Goal: Task Accomplishment & Management: Use online tool/utility

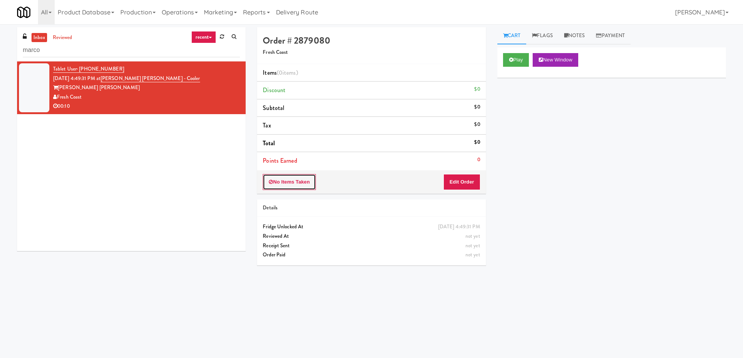
click at [292, 177] on button "No Items Taken" at bounding box center [289, 182] width 53 height 16
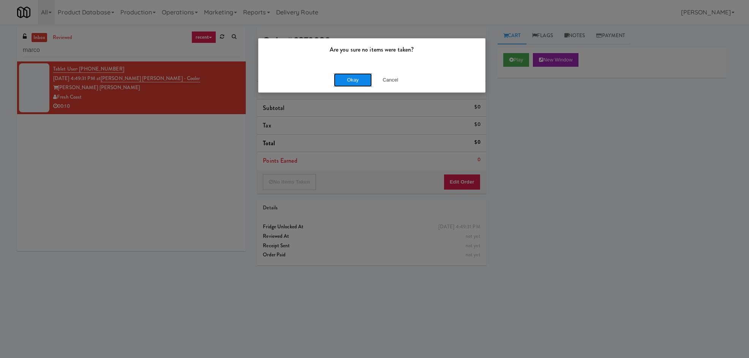
click at [347, 81] on button "Okay" at bounding box center [353, 80] width 38 height 14
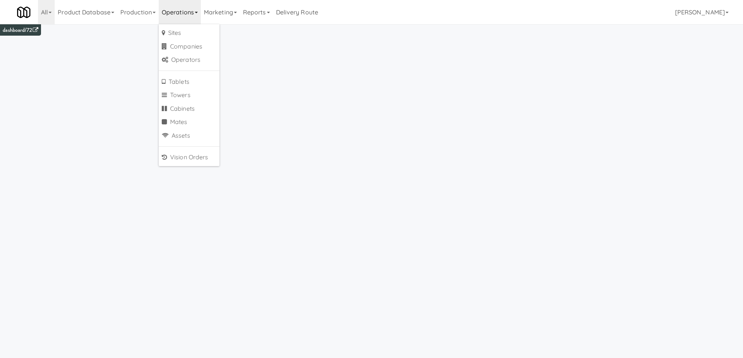
click at [195, 108] on link "Cabinets" at bounding box center [189, 109] width 61 height 14
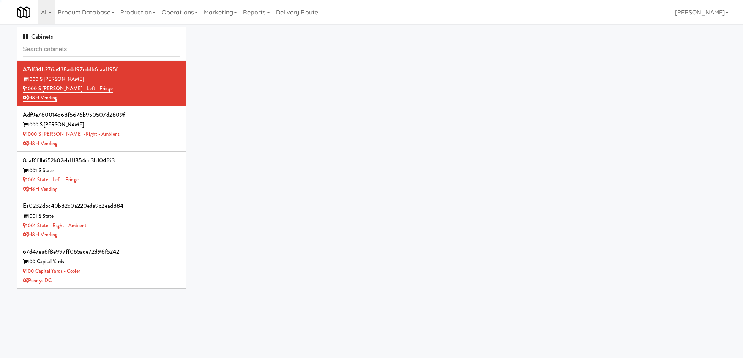
type input "325vend"
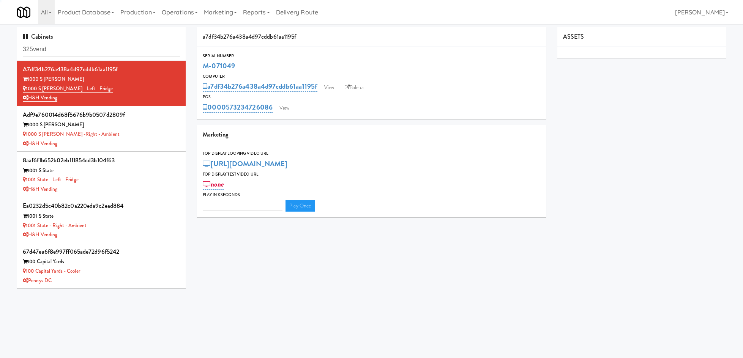
type input "3"
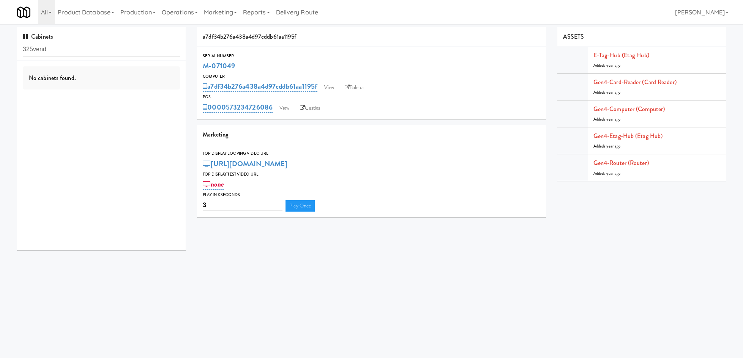
drag, startPoint x: 35, startPoint y: 49, endPoint x: 41, endPoint y: 50, distance: 6.1
click at [34, 49] on input "325vend" at bounding box center [101, 50] width 157 height 14
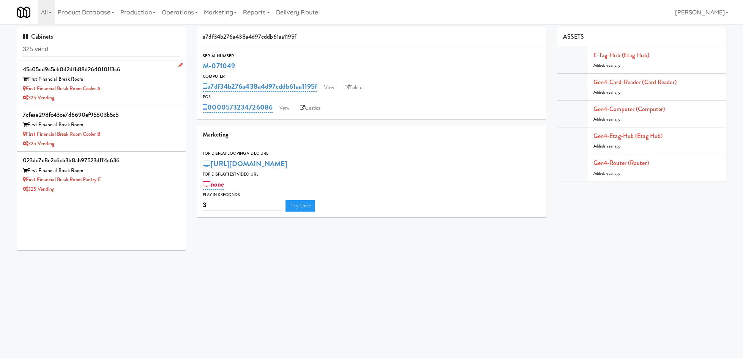
type input "325 vend"
click at [148, 88] on div "First Financial Break Room Cooler A" at bounding box center [101, 88] width 157 height 9
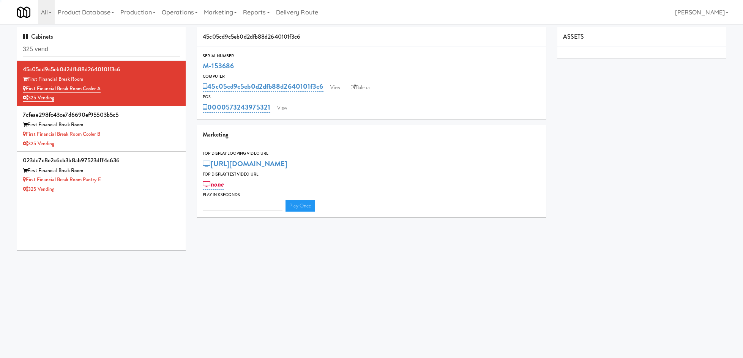
type input "3"
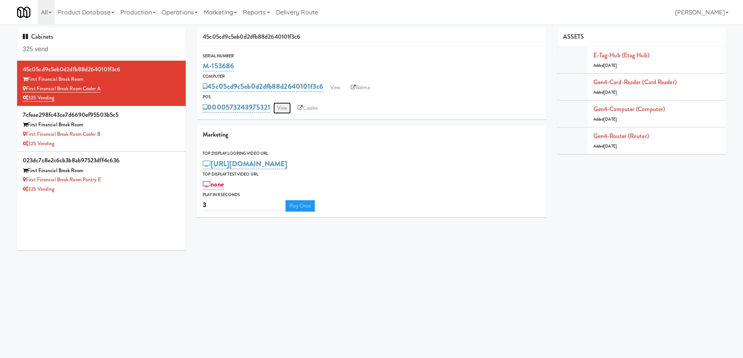
click at [282, 105] on link "View" at bounding box center [281, 108] width 17 height 11
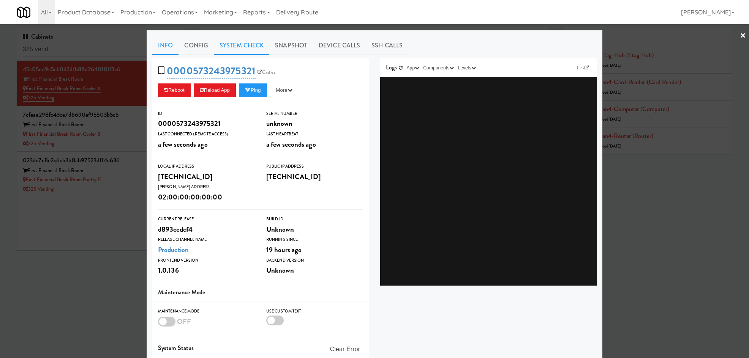
click at [235, 47] on link "System Check" at bounding box center [241, 45] width 55 height 19
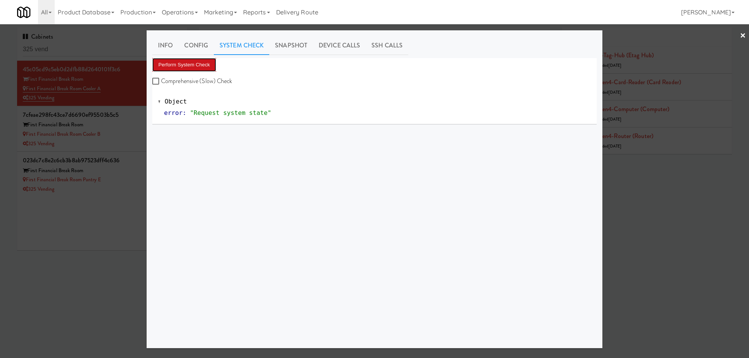
click at [188, 63] on button "Perform System Check" at bounding box center [184, 65] width 64 height 14
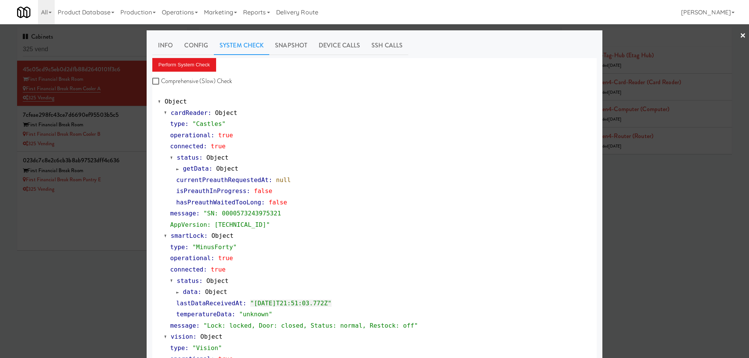
click at [120, 135] on div at bounding box center [374, 179] width 749 height 358
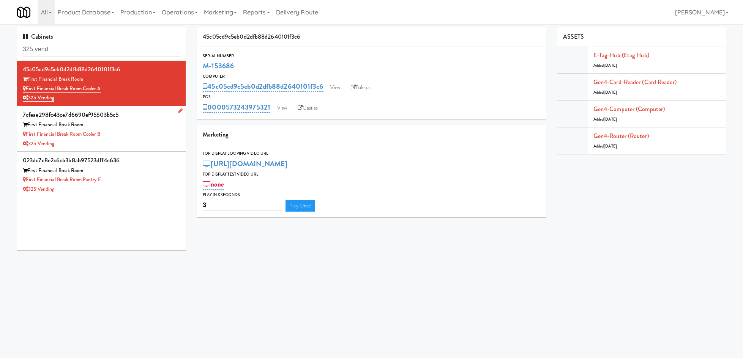
click at [129, 136] on div "First Financial Break Room Cooler B" at bounding box center [101, 134] width 157 height 9
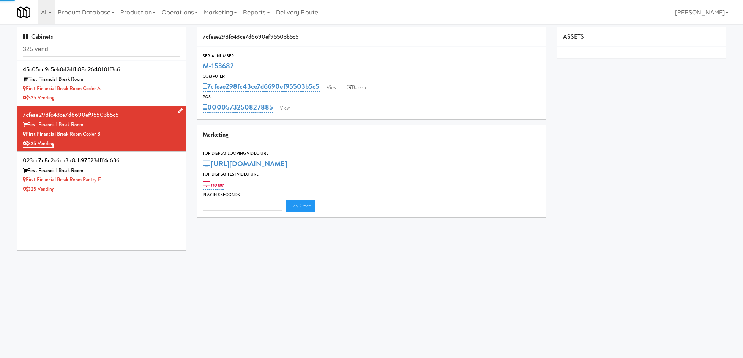
type input "3"
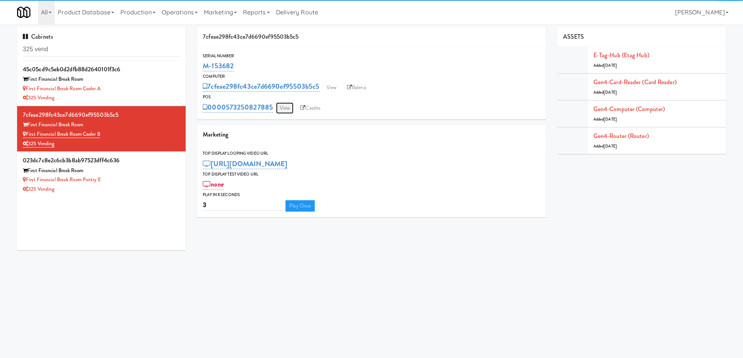
click at [282, 107] on link "View" at bounding box center [284, 108] width 17 height 11
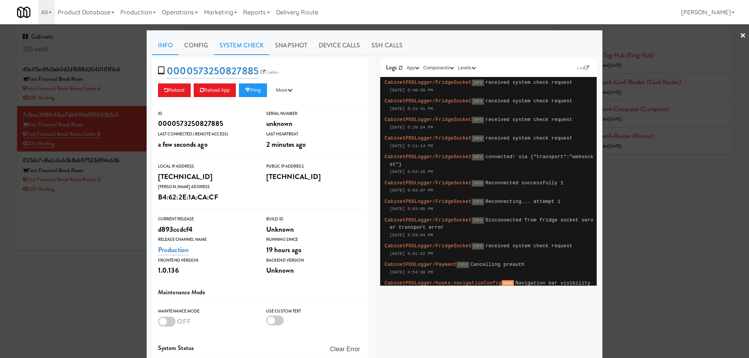
drag, startPoint x: 240, startPoint y: 41, endPoint x: 231, endPoint y: 54, distance: 15.2
click at [239, 43] on link "System Check" at bounding box center [241, 45] width 55 height 19
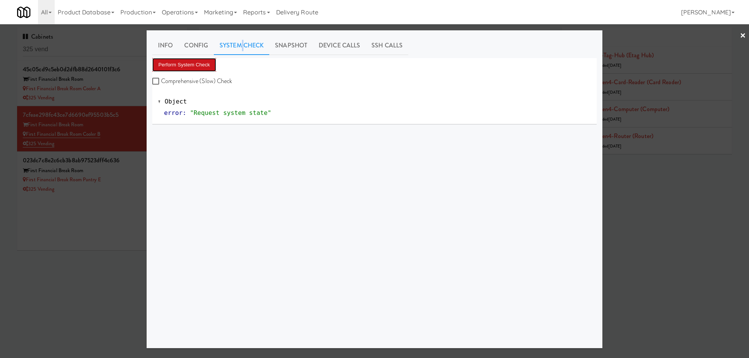
click at [191, 60] on button "Perform System Check" at bounding box center [184, 65] width 64 height 14
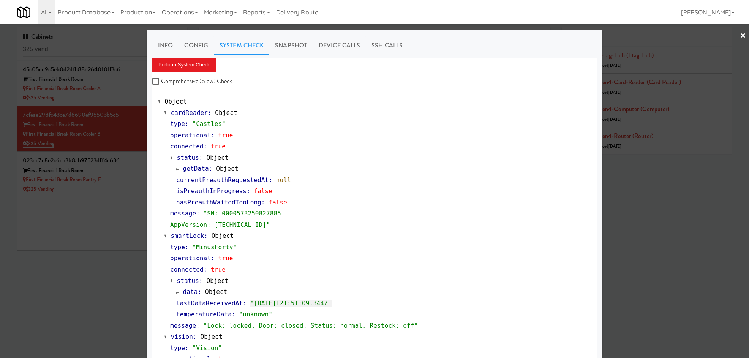
click at [125, 183] on div at bounding box center [374, 179] width 749 height 358
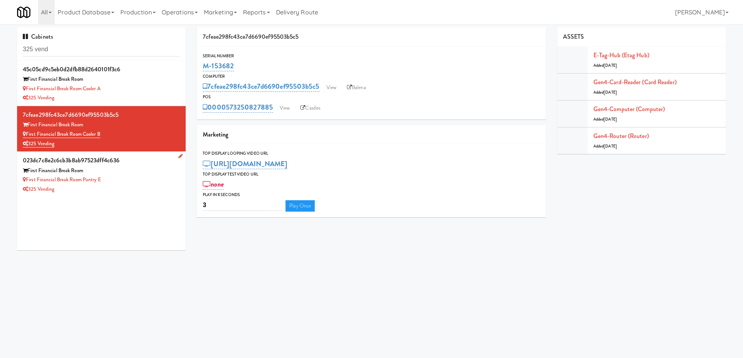
click at [120, 186] on div "325 Vending" at bounding box center [101, 189] width 157 height 9
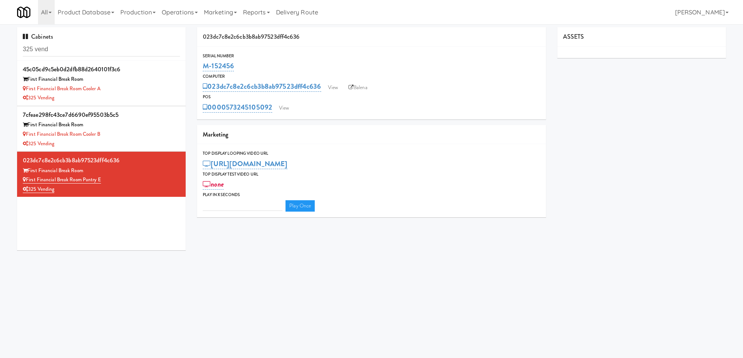
type input "3"
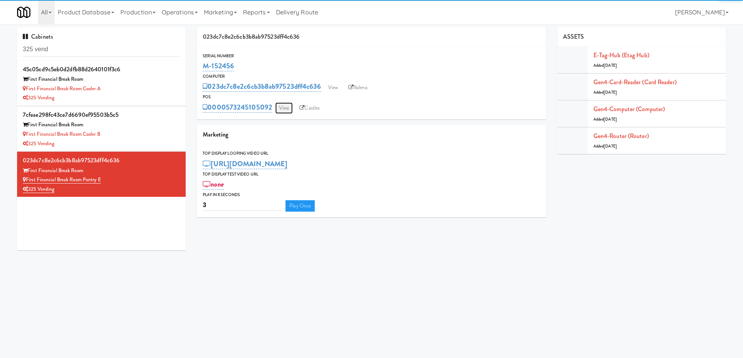
click at [284, 111] on link "View" at bounding box center [283, 108] width 17 height 11
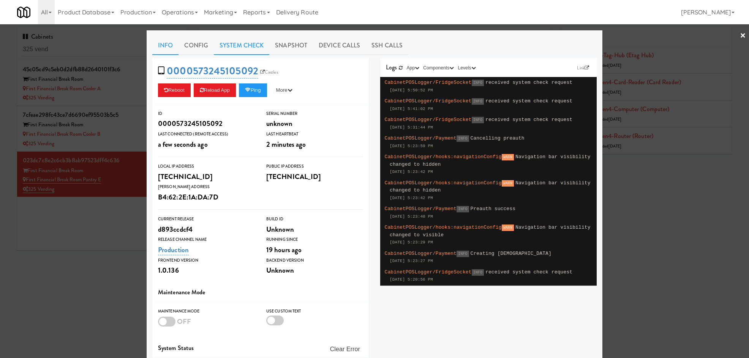
click at [234, 40] on link "System Check" at bounding box center [241, 45] width 55 height 19
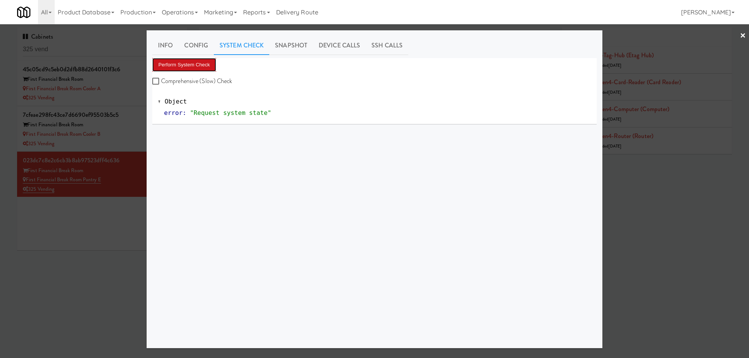
click at [196, 68] on button "Perform System Check" at bounding box center [184, 65] width 64 height 14
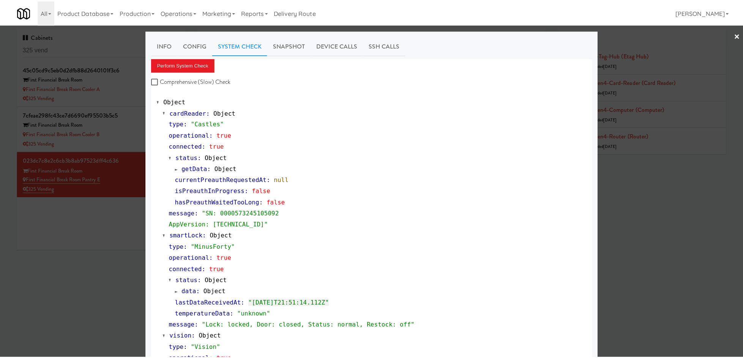
scroll to position [242, 0]
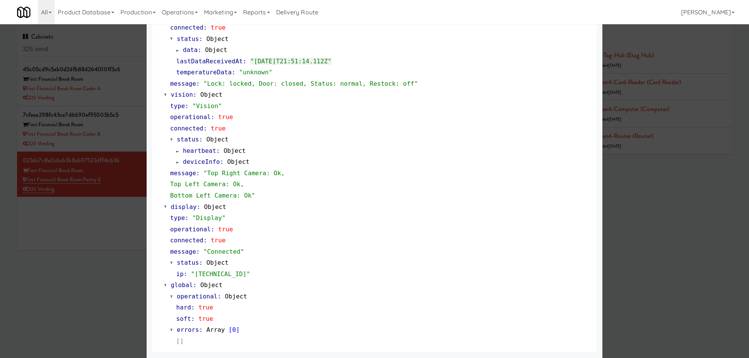
click at [61, 251] on div at bounding box center [374, 179] width 749 height 358
